Goal: Information Seeking & Learning: Learn about a topic

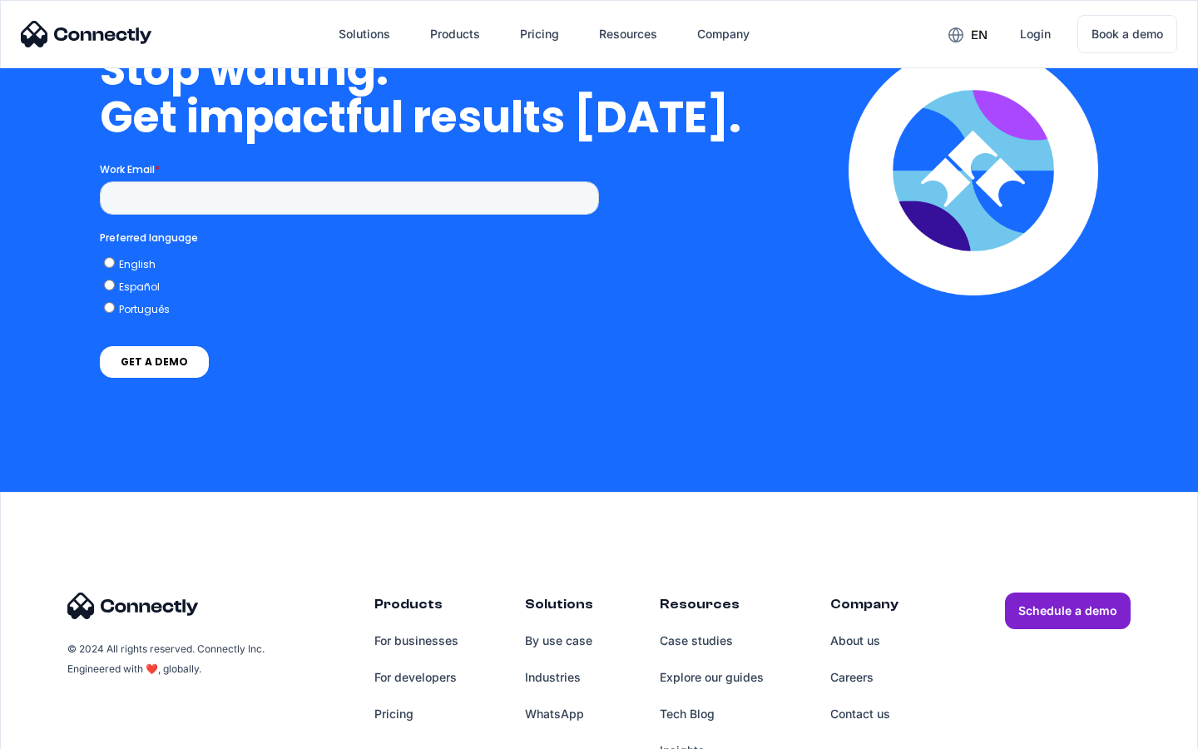
scroll to position [4836, 0]
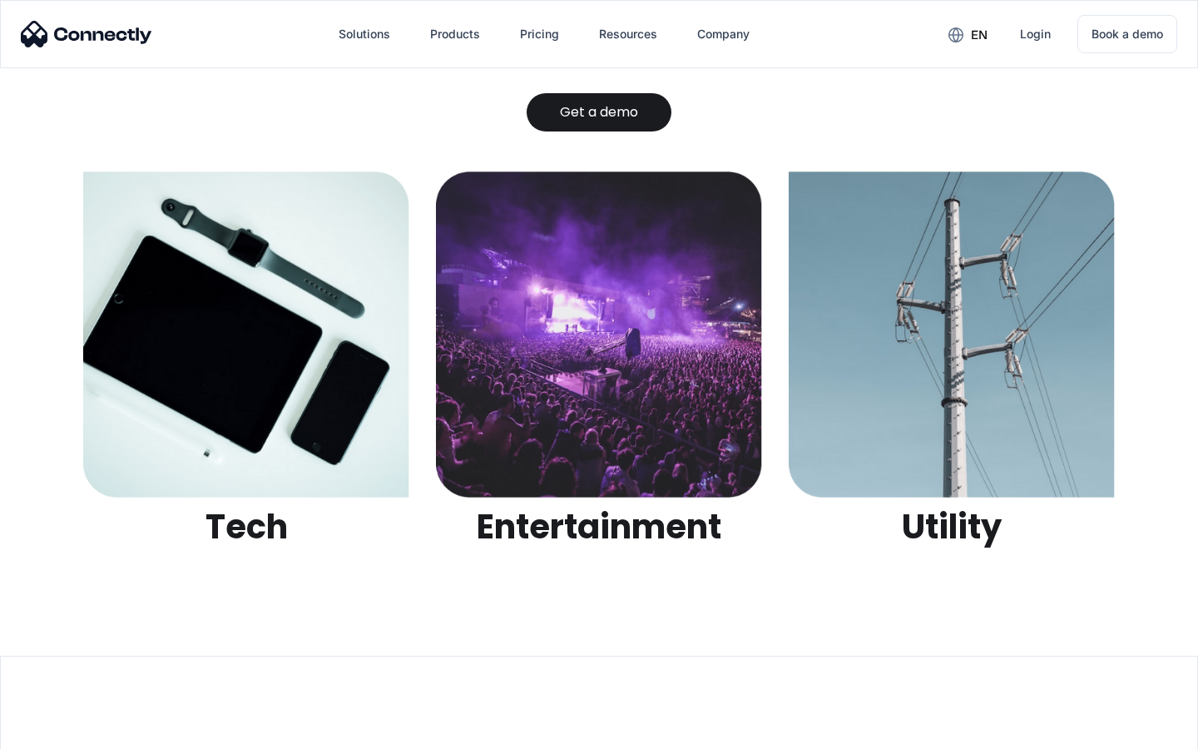
scroll to position [5247, 0]
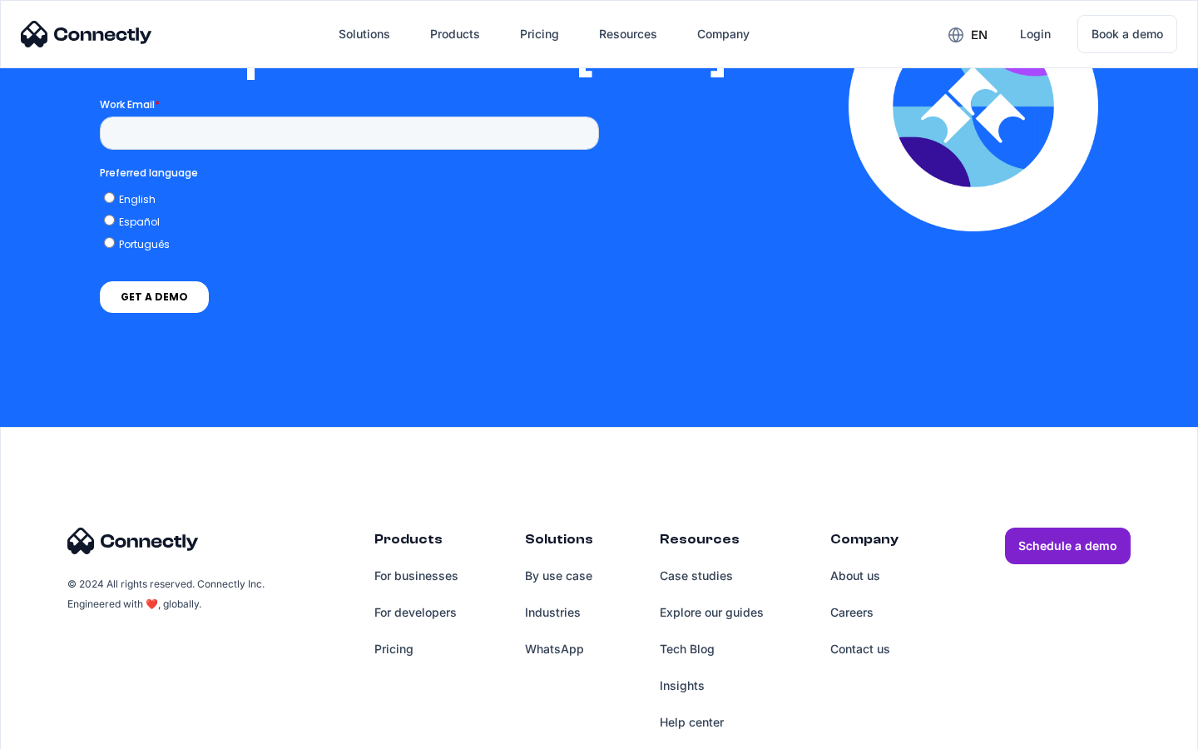
scroll to position [3383, 0]
